Goal: Find specific page/section

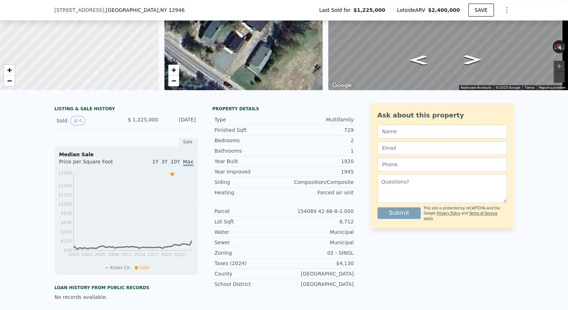
scroll to position [63, 0]
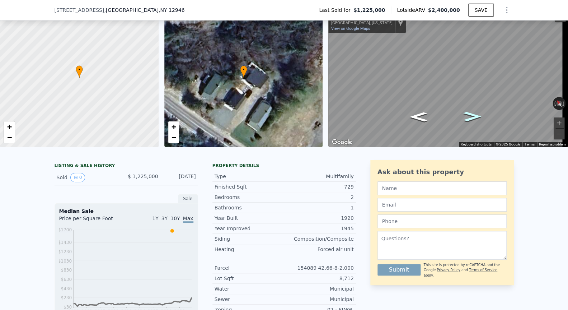
click at [474, 114] on icon "Go Southeast, NY-73 Scenic" at bounding box center [472, 116] width 33 height 14
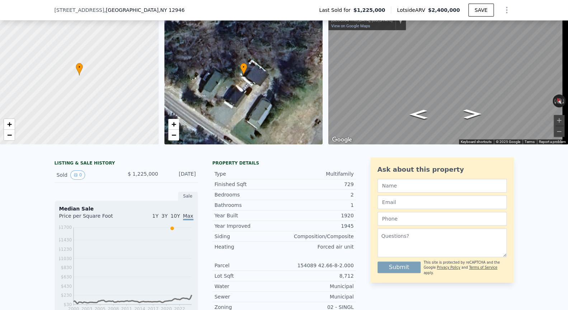
scroll to position [3, 0]
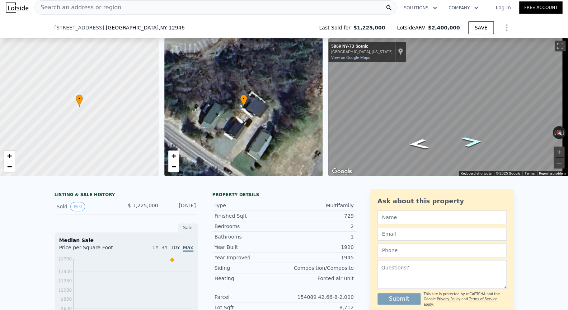
click at [475, 141] on icon "Go Southeast, NY-73 Scenic" at bounding box center [472, 141] width 38 height 15
click at [553, 132] on button "Rotate counterclockwise" at bounding box center [555, 132] width 4 height 13
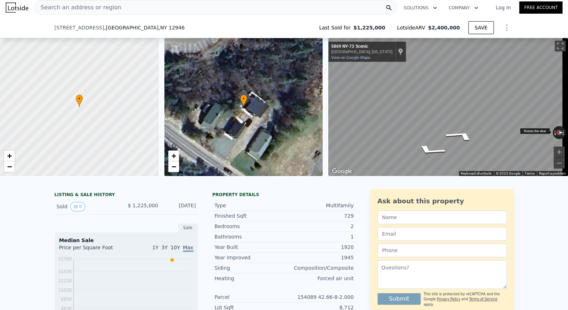
click at [553, 132] on button "Rotate counterclockwise" at bounding box center [555, 132] width 4 height 13
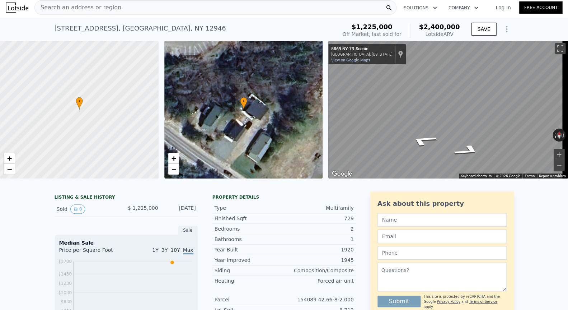
scroll to position [0, 0]
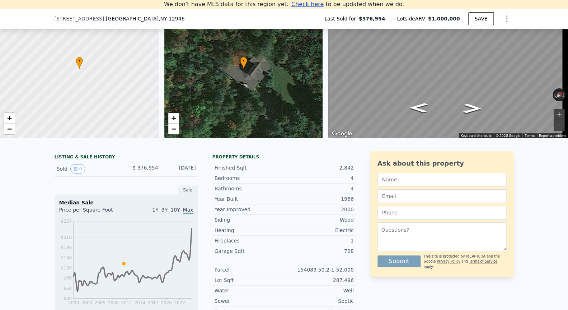
scroll to position [52, 0]
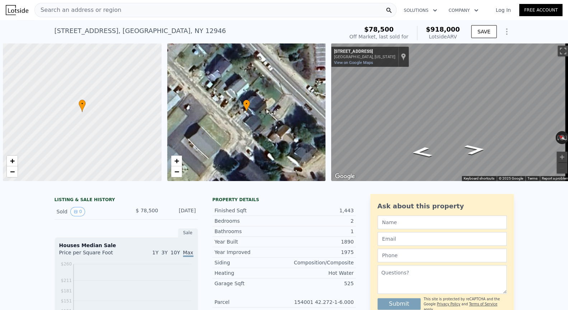
scroll to position [0, 3]
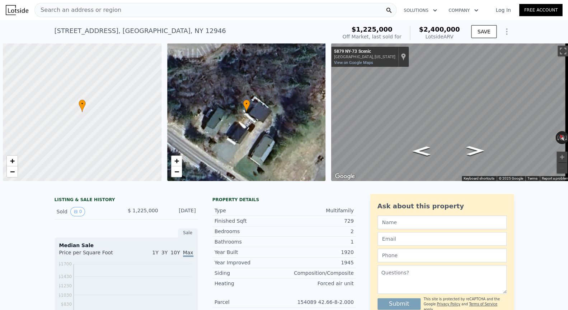
scroll to position [0, 3]
